Goal: Task Accomplishment & Management: Use online tool/utility

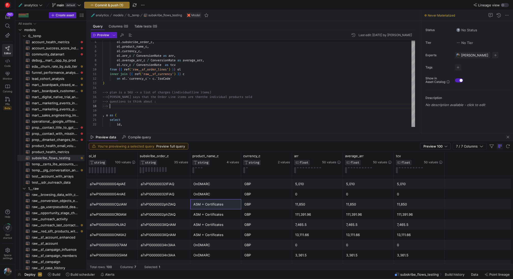
scroll to position [180, 0]
click at [312, 214] on div "111,391.96" at bounding box center [317, 215] width 45 height 10
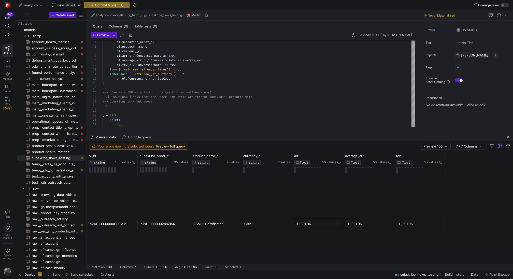
scroll to position [61, 0]
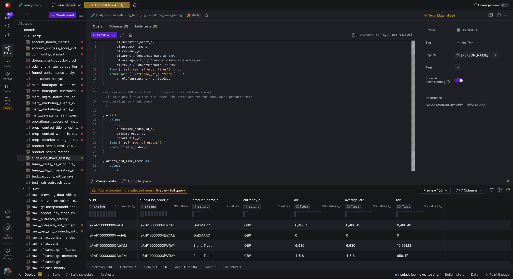
drag, startPoint x: 281, startPoint y: 133, endPoint x: 268, endPoint y: 177, distance: 45.8
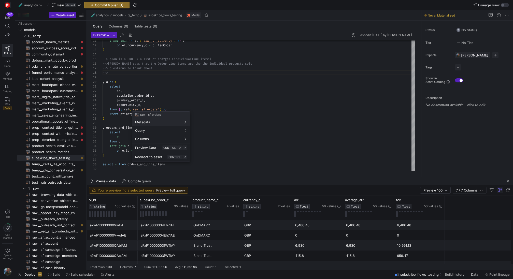
click at [174, 90] on div at bounding box center [256, 139] width 513 height 279
click at [162, 113] on div "inner join { { ref ( 'raw__sf_currency' ) } } c on ol . ` currency_c ` = c . ` …" at bounding box center [259, 80] width 312 height 183
click at [192, 101] on div at bounding box center [256, 139] width 513 height 279
click at [164, 116] on div "inner join { { ref ( 'raw__sf_currency' ) } } c on ol . ` currency_c ` = c . ` …" at bounding box center [259, 80] width 312 height 183
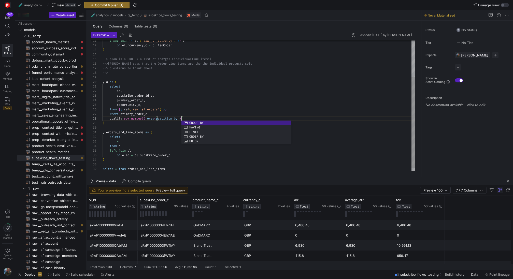
scroll to position [32, 79]
click at [127, 105] on div "inner join { { ref ( 'raw__sf_currency' ) } } c on ol . ` currency_c ` = c . ` …" at bounding box center [259, 82] width 312 height 187
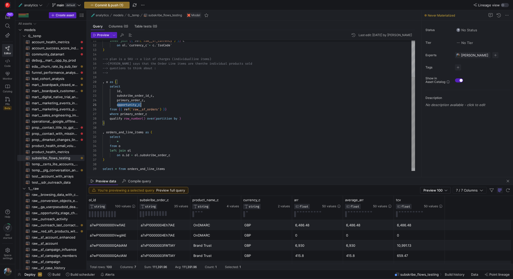
scroll to position [18, 38]
click at [127, 105] on div "inner join { { ref ( 'raw__sf_currency' ) } } c on ol . ` currency_c ` = c . ` …" at bounding box center [259, 82] width 312 height 187
click at [181, 119] on div "inner join { { ref ( 'raw__sf_currency' ) } } c on ol . ` currency_c ` = c . ` …" at bounding box center [259, 82] width 312 height 187
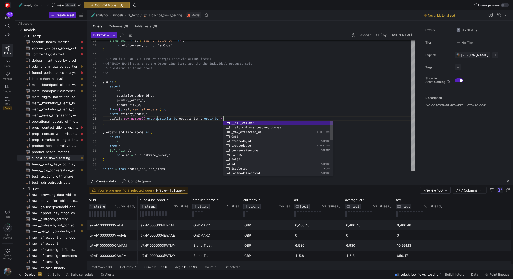
scroll to position [32, 121]
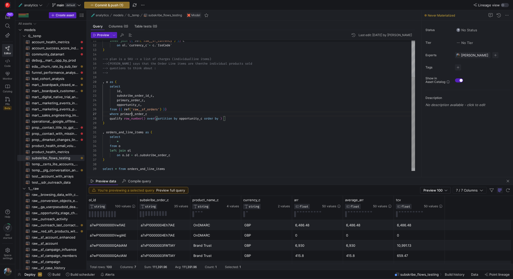
click at [131, 116] on div "inner join { { ref ( 'raw__sf_currency' ) } } c on ol . ` currency_c ` = c . ` …" at bounding box center [259, 82] width 312 height 187
click at [224, 118] on div "inner join { { ref ( 'raw__sf_currency' ) } } c on ol . ` currency_c ` = c . ` …" at bounding box center [259, 82] width 312 height 187
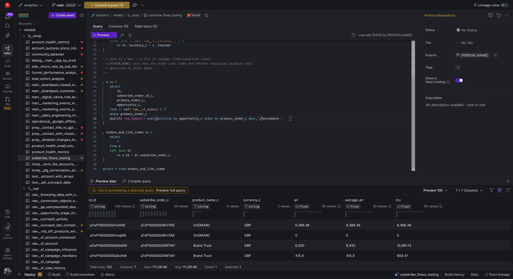
click at [262, 119] on div "inner join { { ref ( 'raw__sf_currency' ) } } c on ol . ` currency_c ` = c . ` …" at bounding box center [259, 82] width 312 height 187
click at [251, 119] on div "inner join { { ref ( 'raw__sf_currency' ) } } c on ol . ` currency_c ` = c . ` …" at bounding box center [259, 82] width 312 height 187
click at [258, 125] on div "inner join { { ref ( 'raw__sf_currency' ) } } c on ol . ` currency_c ` = c . ` …" at bounding box center [259, 82] width 312 height 187
click at [312, 118] on div "inner join { { ref ( 'raw__sf_currency' ) } } c on ol . ` currency_c ` = c . ` …" at bounding box center [259, 82] width 312 height 187
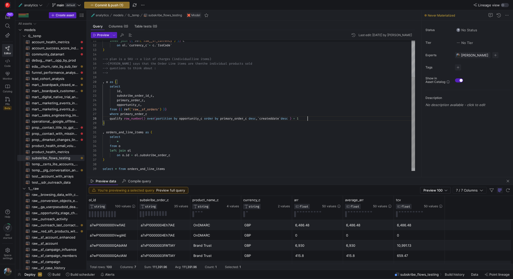
scroll to position [5, 18]
click at [210, 136] on div "inner join { { ref ( 'raw__sf_currency' ) } } c on ol . ` currency_c ` = c . ` …" at bounding box center [259, 82] width 312 height 187
click at [110, 113] on div "inner join { { ref ( 'raw__sf_currency' ) } } c on ol . ` currency_c ` = c . ` …" at bounding box center [259, 82] width 312 height 187
click at [198, 140] on div "inner join { { ref ( 'raw__sf_currency' ) } } c on ol . ` currency_c ` = c . ` …" at bounding box center [259, 82] width 312 height 187
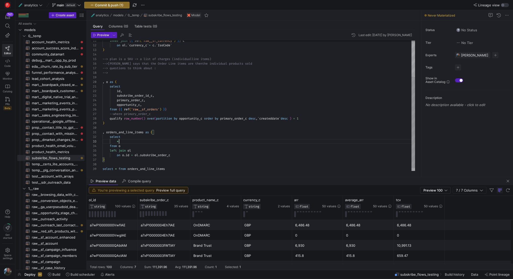
scroll to position [32, 0]
click at [198, 165] on div "inner join { { ref ( 'raw__sf_currency' ) } } c on ol . ` currency_c ` = c . ` …" at bounding box center [259, 82] width 312 height 187
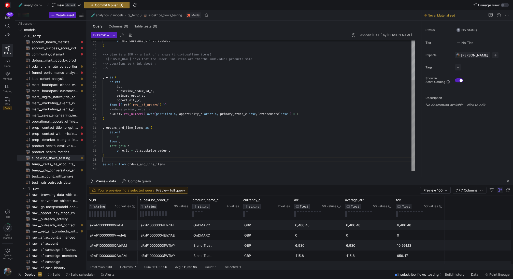
scroll to position [37, 64]
click at [194, 163] on div "on ol . ` currency_c ` = c . ` IsoCode ` ) , o as ( select id , subskribe_order…" at bounding box center [259, 77] width 312 height 187
type textarea ", orders_and_line_items as ( select * from o left join ol on [DOMAIN_NAME] = [D…"
click at [102, 35] on span "Preview" at bounding box center [103, 35] width 12 height 4
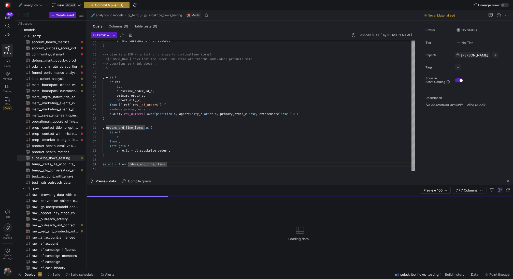
click at [114, 4] on span "Commit & push (1)" at bounding box center [109, 5] width 29 height 4
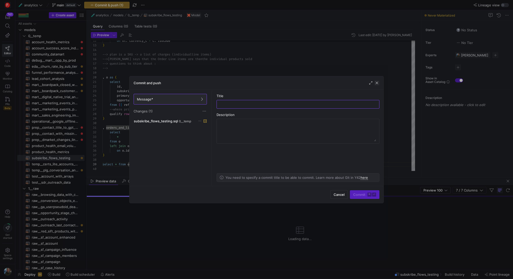
click at [376, 82] on span "button" at bounding box center [376, 82] width 5 height 5
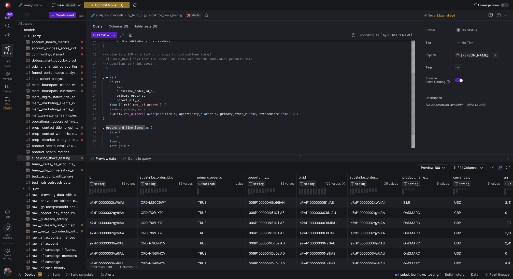
drag, startPoint x: 250, startPoint y: 177, endPoint x: 245, endPoint y: 154, distance: 23.2
click at [245, 154] on div at bounding box center [300, 154] width 426 height 0
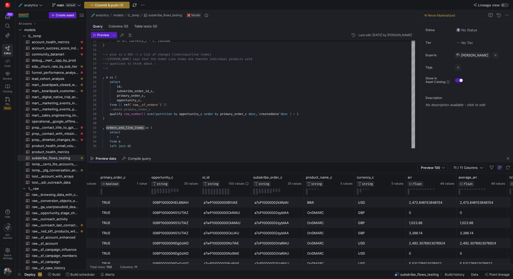
scroll to position [0, 134]
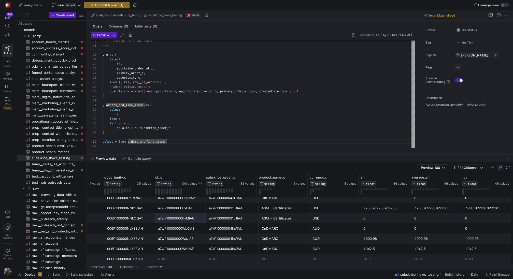
drag, startPoint x: 167, startPoint y: 206, endPoint x: 192, endPoint y: 219, distance: 28.1
drag, startPoint x: 236, startPoint y: 208, endPoint x: 246, endPoint y: 217, distance: 13.3
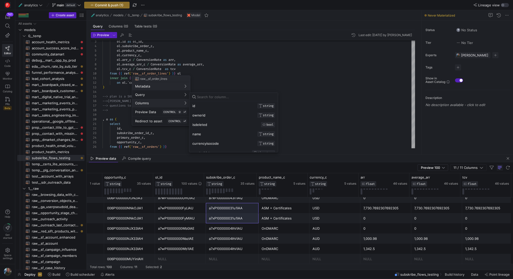
click at [218, 98] on input at bounding box center [236, 97] width 78 height 4
type input "char"
click at [227, 48] on div at bounding box center [256, 139] width 513 height 279
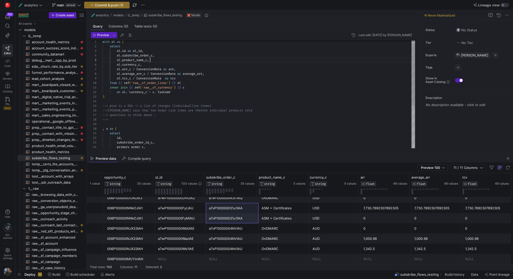
click at [152, 61] on div ", o as ( select id , subskribe_order_id_c , --> questions to think about : --> …" at bounding box center [259, 128] width 312 height 187
type textarea "with ol as ( select [DOMAIN_NAME] as ol_id, ol.subskribe_order_c, ol.product_na…"
click at [103, 36] on span "Preview" at bounding box center [103, 35] width 12 height 4
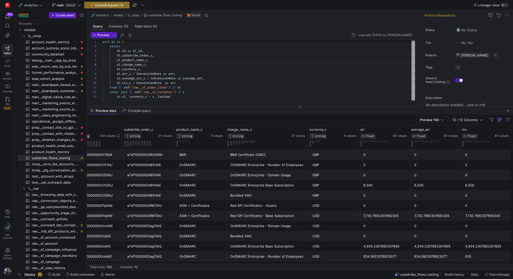
drag, startPoint x: 267, startPoint y: 154, endPoint x: 278, endPoint y: 103, distance: 52.3
click at [278, 107] on div at bounding box center [300, 107] width 426 height 0
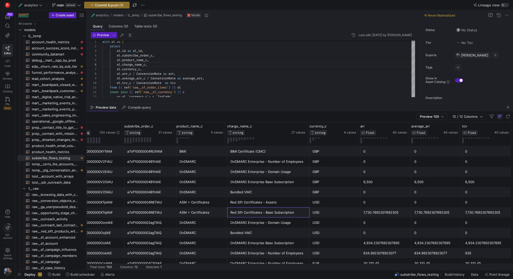
click at [259, 212] on div "Red Sift Certificates - Base Subscription" at bounding box center [268, 213] width 76 height 10
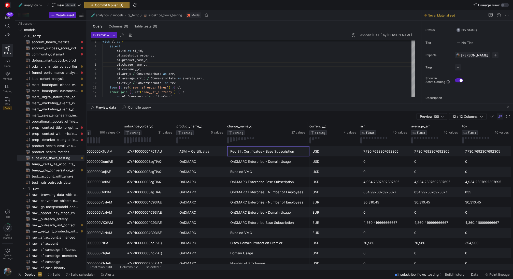
scroll to position [63, 0]
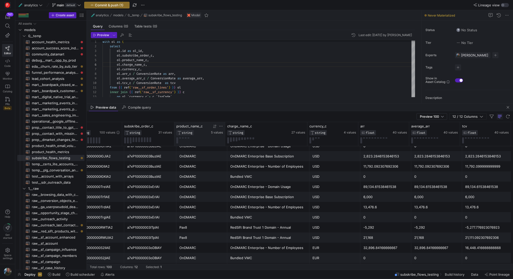
drag, startPoint x: 225, startPoint y: 131, endPoint x: 214, endPoint y: 131, distance: 10.4
click at [214, 131] on div "product_name_c STRING 5 values" at bounding box center [199, 134] width 51 height 24
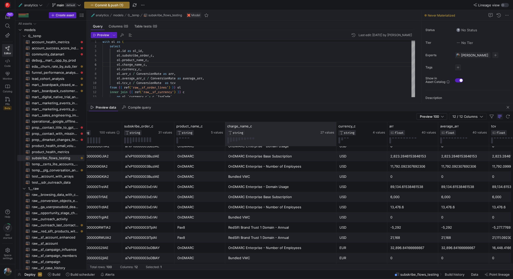
drag, startPoint x: 307, startPoint y: 132, endPoint x: 336, endPoint y: 134, distance: 29.3
click at [336, 134] on div at bounding box center [336, 134] width 2 height 24
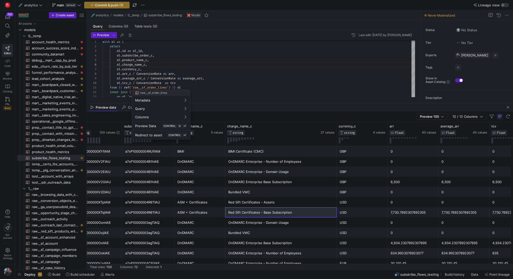
click at [233, 63] on div at bounding box center [256, 139] width 513 height 279
click at [323, 223] on div at bounding box center [256, 139] width 513 height 279
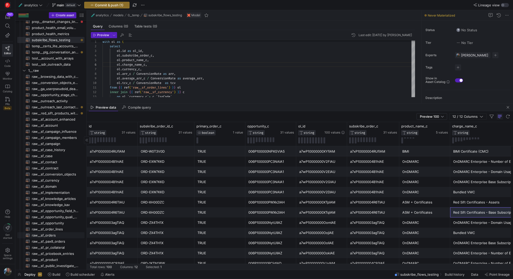
scroll to position [328, 0]
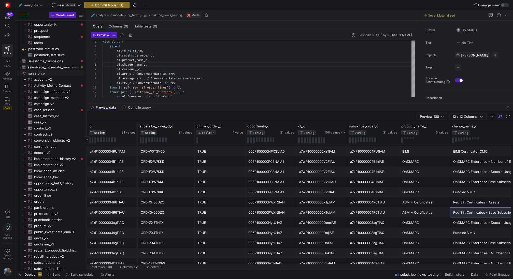
click at [43, 73] on span "salesforce​​​​​​​​" at bounding box center [55, 73] width 55 height 6
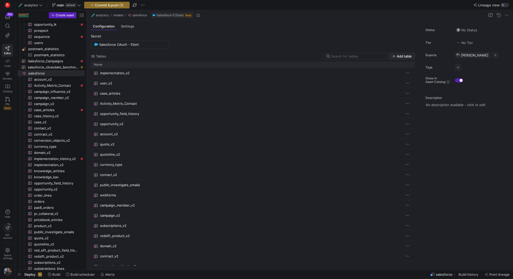
click at [407, 56] on span "Add table" at bounding box center [404, 56] width 15 height 4
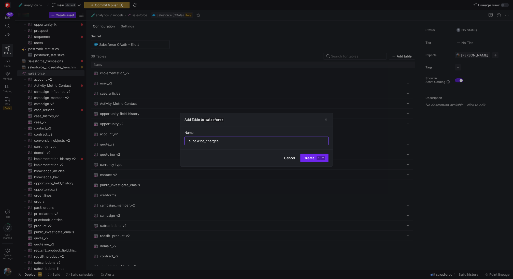
type input "subskribe_charges"
click at [324, 158] on kbd "⏎" at bounding box center [323, 158] width 4 height 4
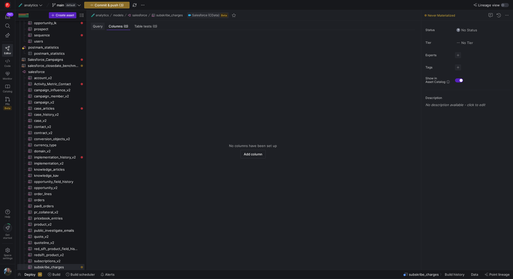
click at [96, 26] on span "Query" at bounding box center [98, 26] width 10 height 3
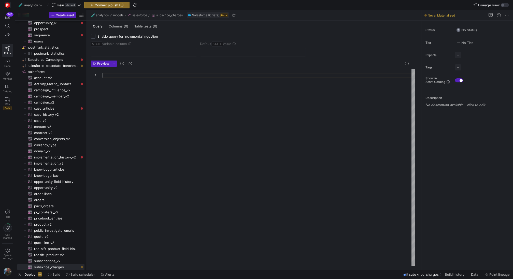
click at [143, 78] on div at bounding box center [259, 167] width 312 height 197
type textarea "select * from sys_tablecolumns where tablename like '%Subskribe%'"
click at [101, 62] on span "Preview" at bounding box center [103, 64] width 12 height 4
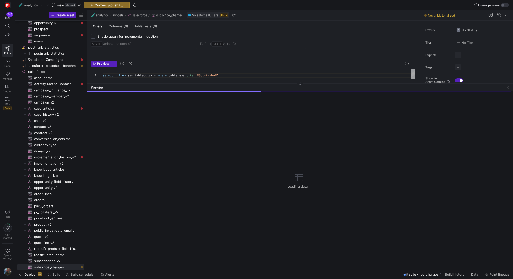
drag, startPoint x: 222, startPoint y: 180, endPoint x: 240, endPoint y: 83, distance: 98.8
click at [240, 83] on div at bounding box center [300, 83] width 426 height 0
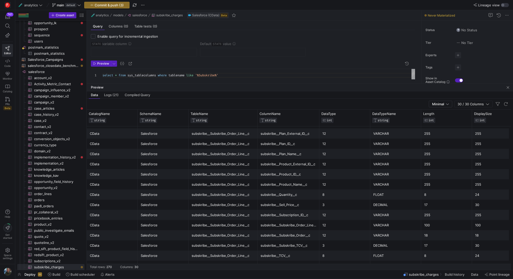
scroll to position [1545, 0]
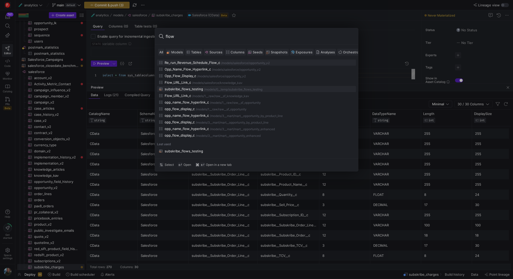
type input "flow"
click at [185, 86] on button "subskribe_flows_testing /models/ 0__temp /subskribe_flows_testing" at bounding box center [256, 89] width 199 height 6
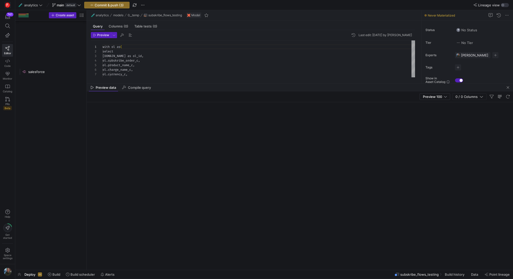
scroll to position [134, 0]
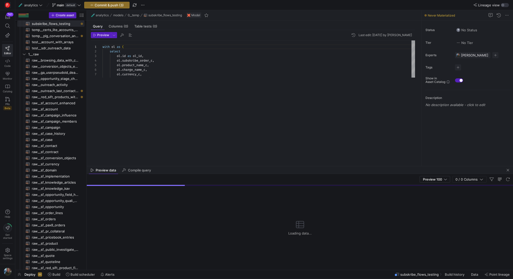
drag, startPoint x: 211, startPoint y: 83, endPoint x: 206, endPoint y: 164, distance: 81.3
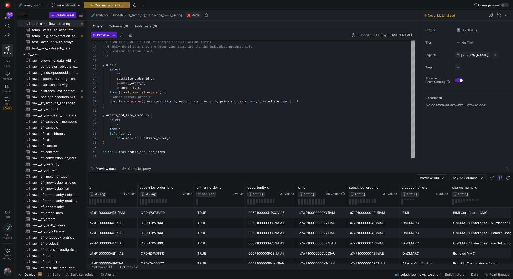
click at [248, 164] on mat-tab-group "Query Columns (0) Table tests (0) Preview Last edit: Fr[DATE][PERSON_NAME] 16 1…" at bounding box center [253, 93] width 332 height 144
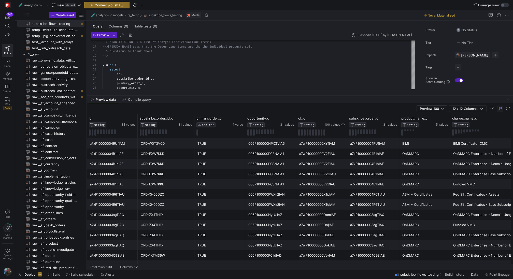
drag, startPoint x: 250, startPoint y: 165, endPoint x: 255, endPoint y: 87, distance: 78.3
click at [255, 87] on as-split "🧪 analytics models 0__temp subskribe_flows_testing Model Query Columns (0) Tabl…" at bounding box center [300, 140] width 426 height 260
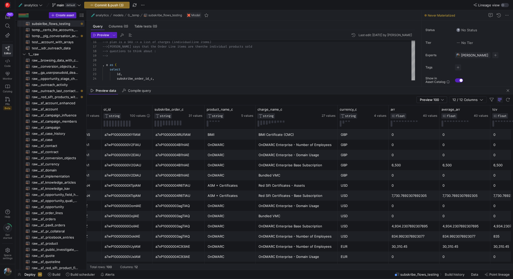
scroll to position [0, 173]
